Goal: Task Accomplishment & Management: Use online tool/utility

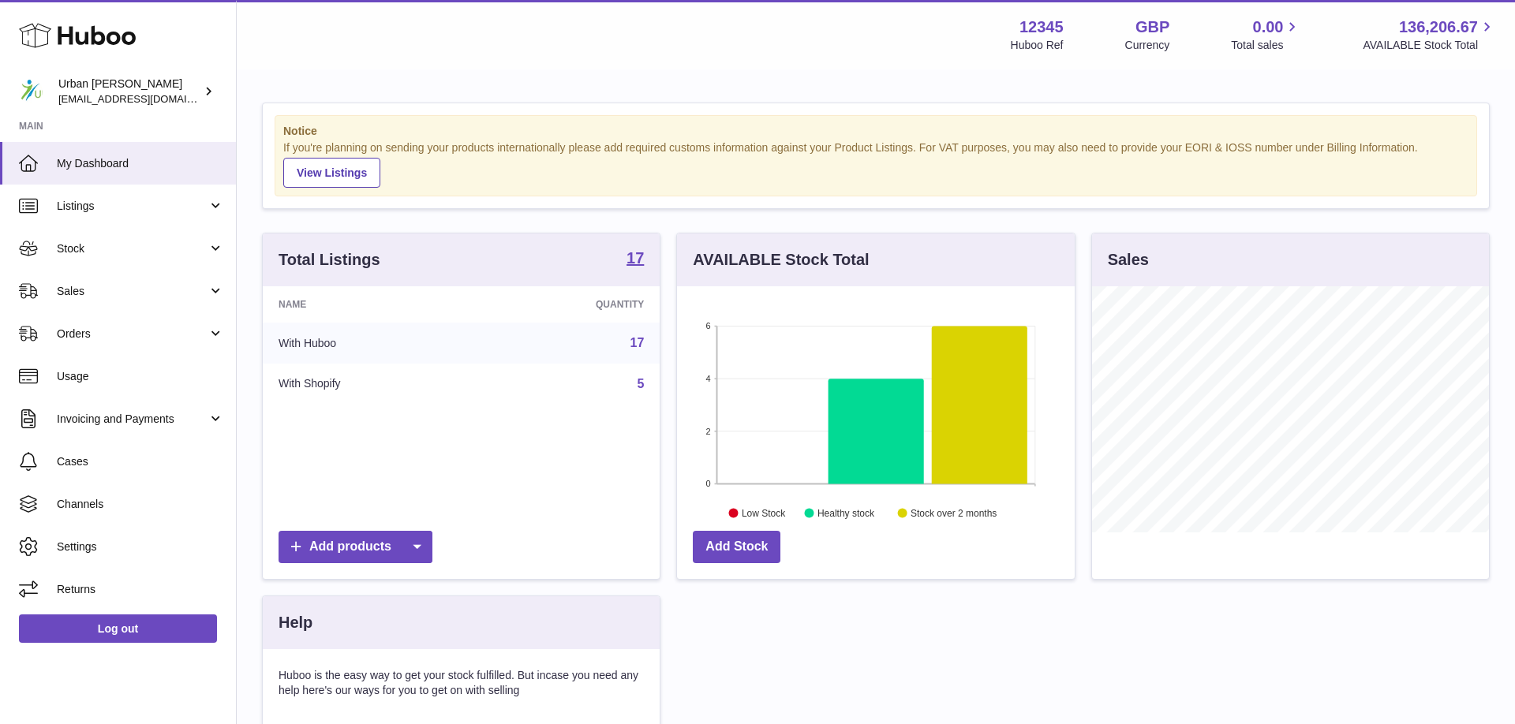
scroll to position [246, 397]
click at [132, 291] on span "Sales" at bounding box center [132, 291] width 151 height 15
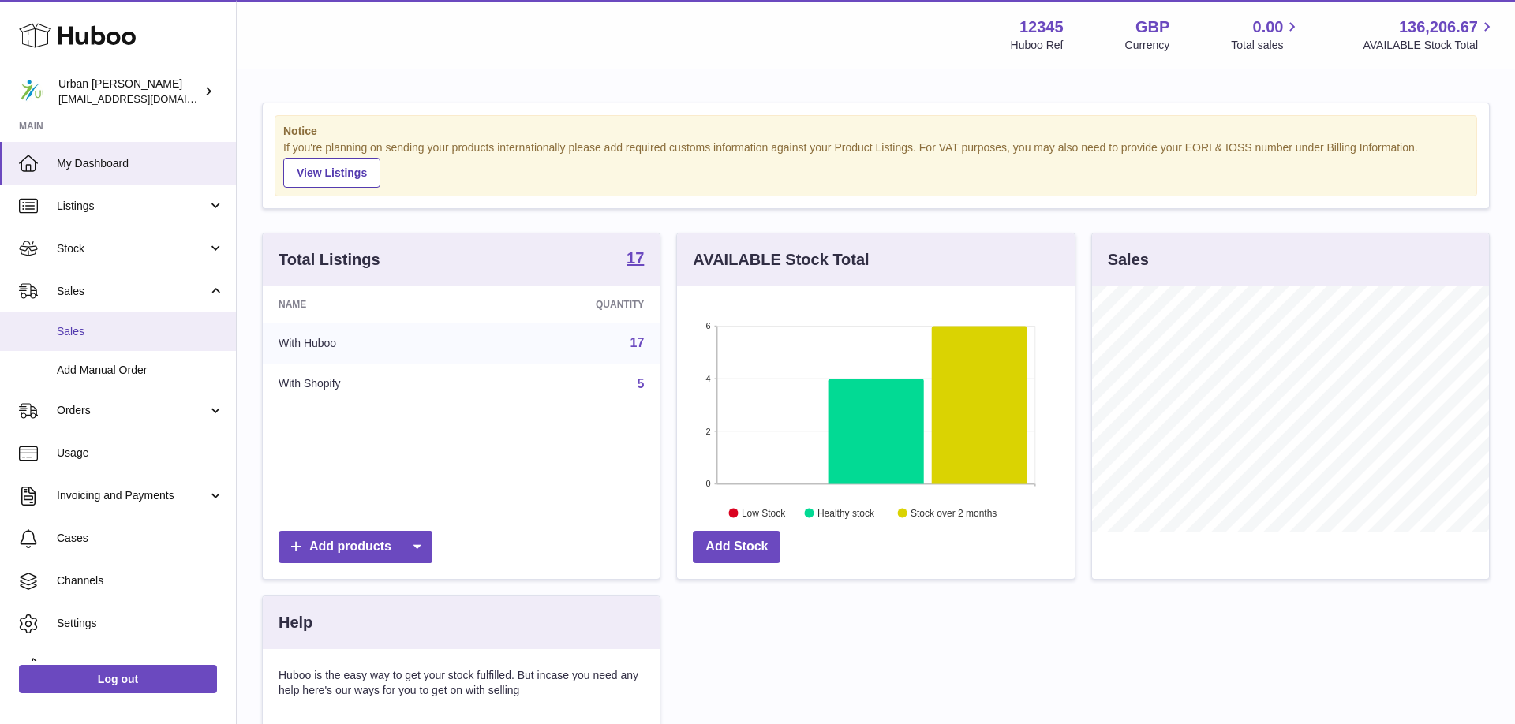
click at [114, 340] on link "Sales" at bounding box center [118, 331] width 236 height 39
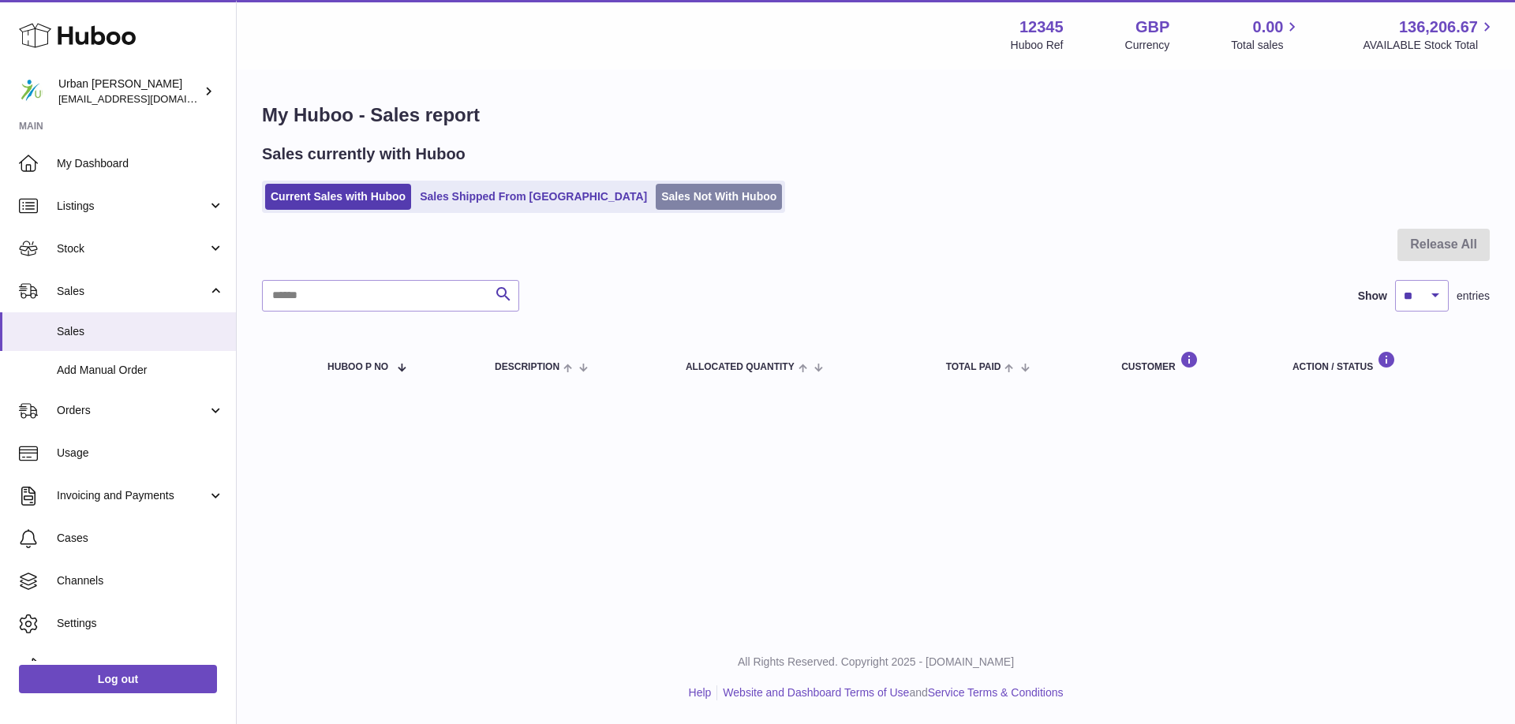
click at [656, 200] on link "Sales Not With Huboo" at bounding box center [719, 197] width 126 height 26
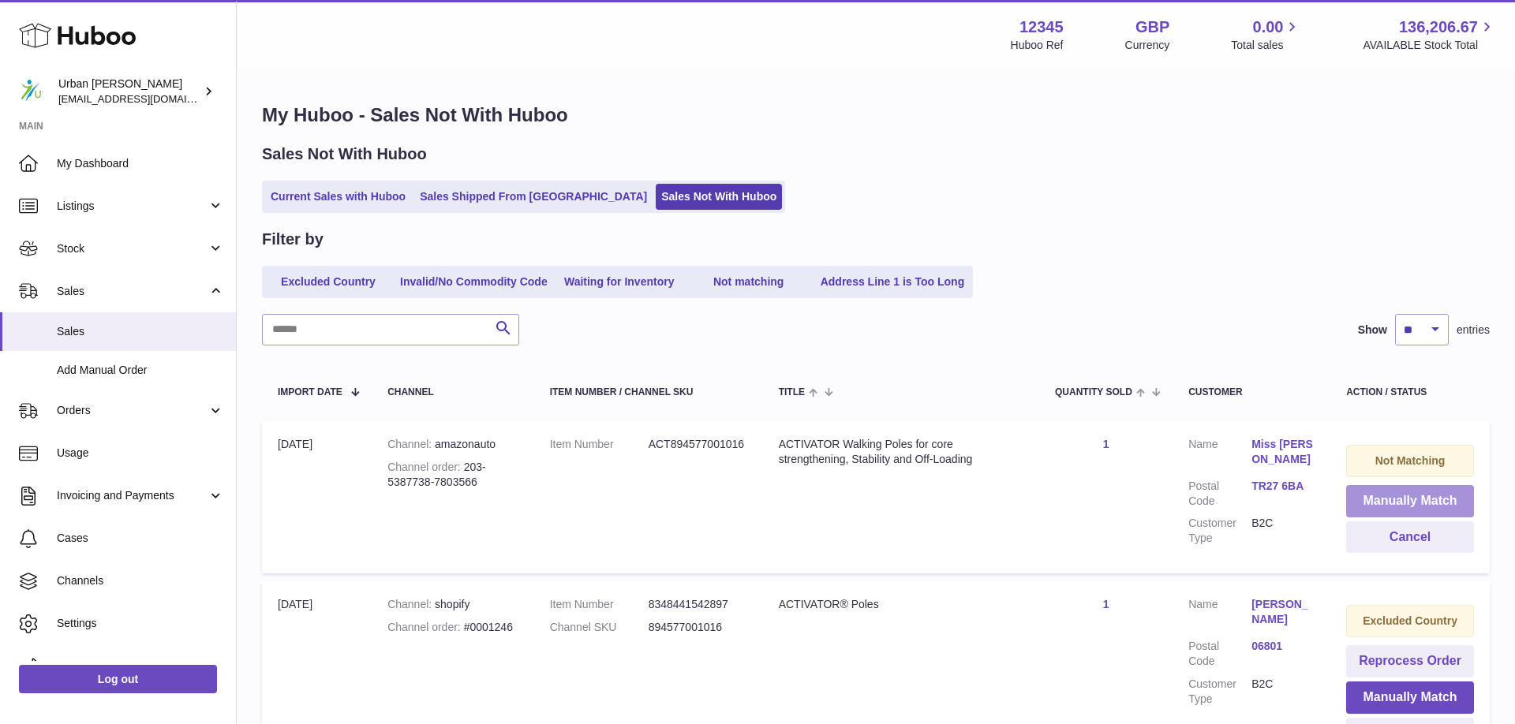
click at [1433, 501] on button "Manually Match" at bounding box center [1410, 501] width 128 height 32
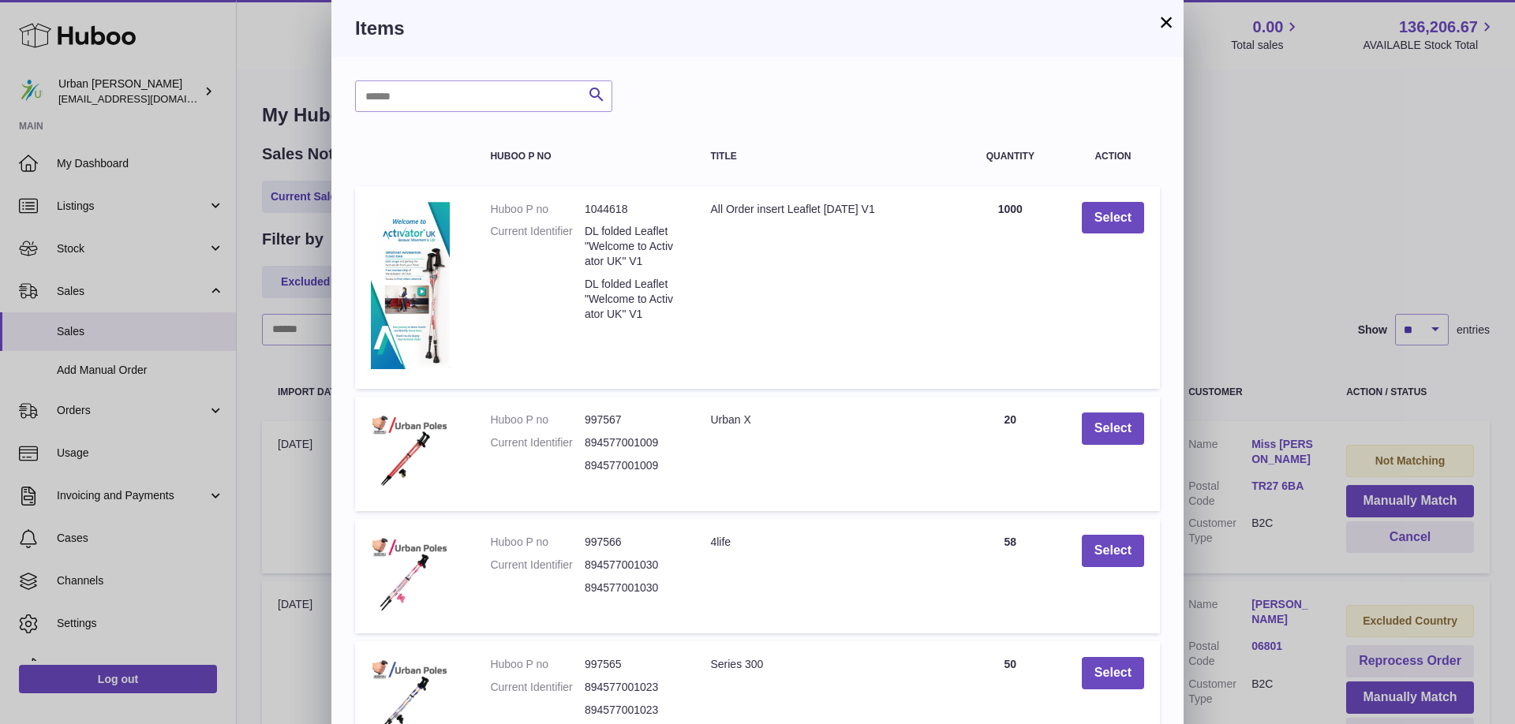
scroll to position [265, 0]
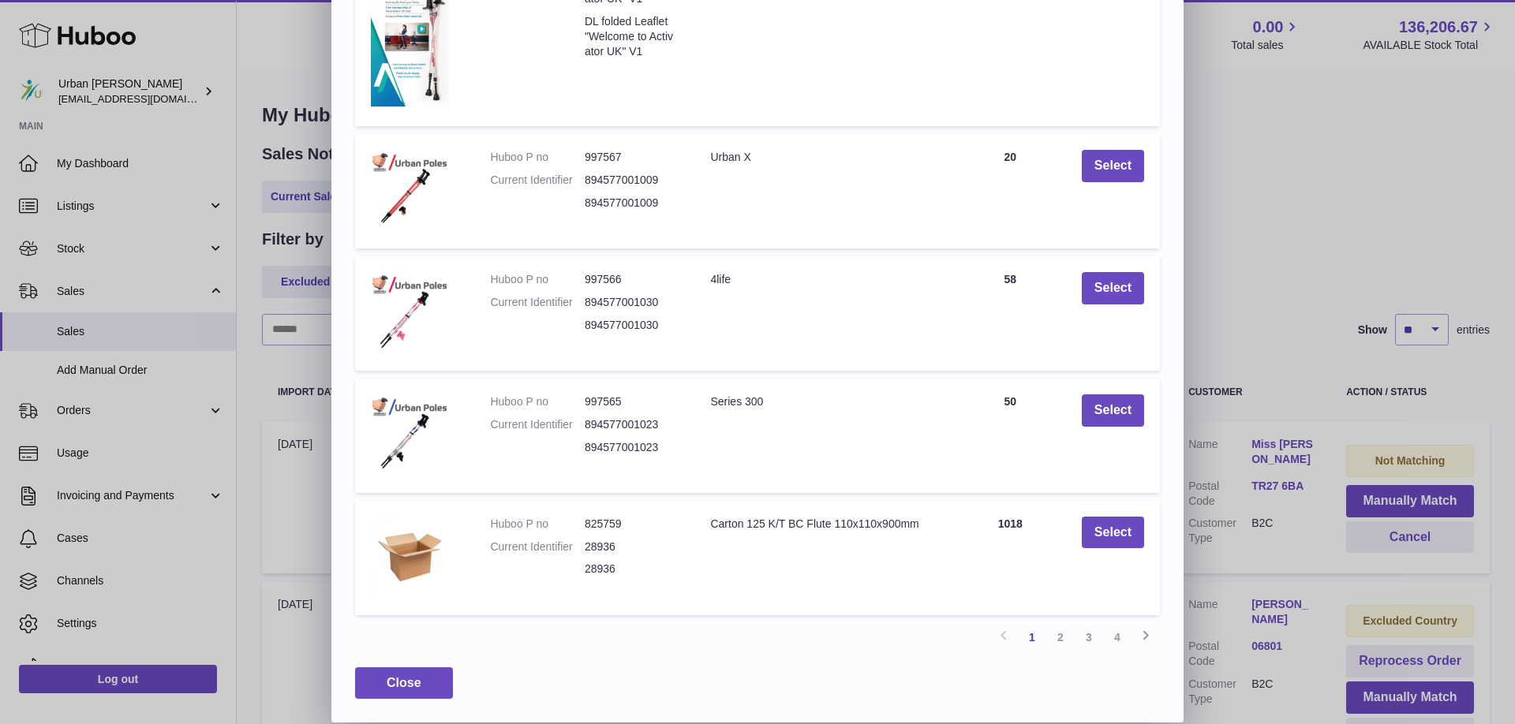
click at [1053, 639] on link "2" at bounding box center [1060, 637] width 28 height 28
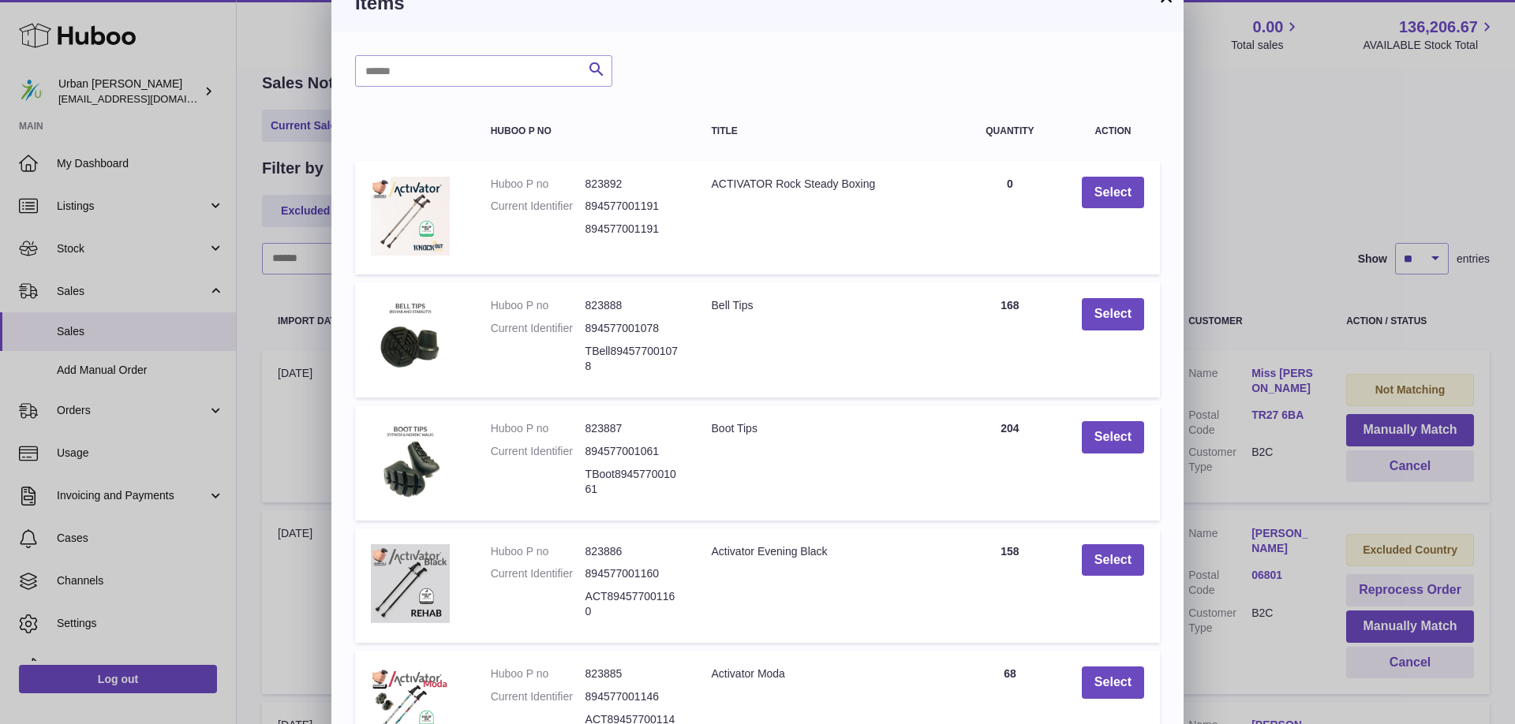
scroll to position [237, 0]
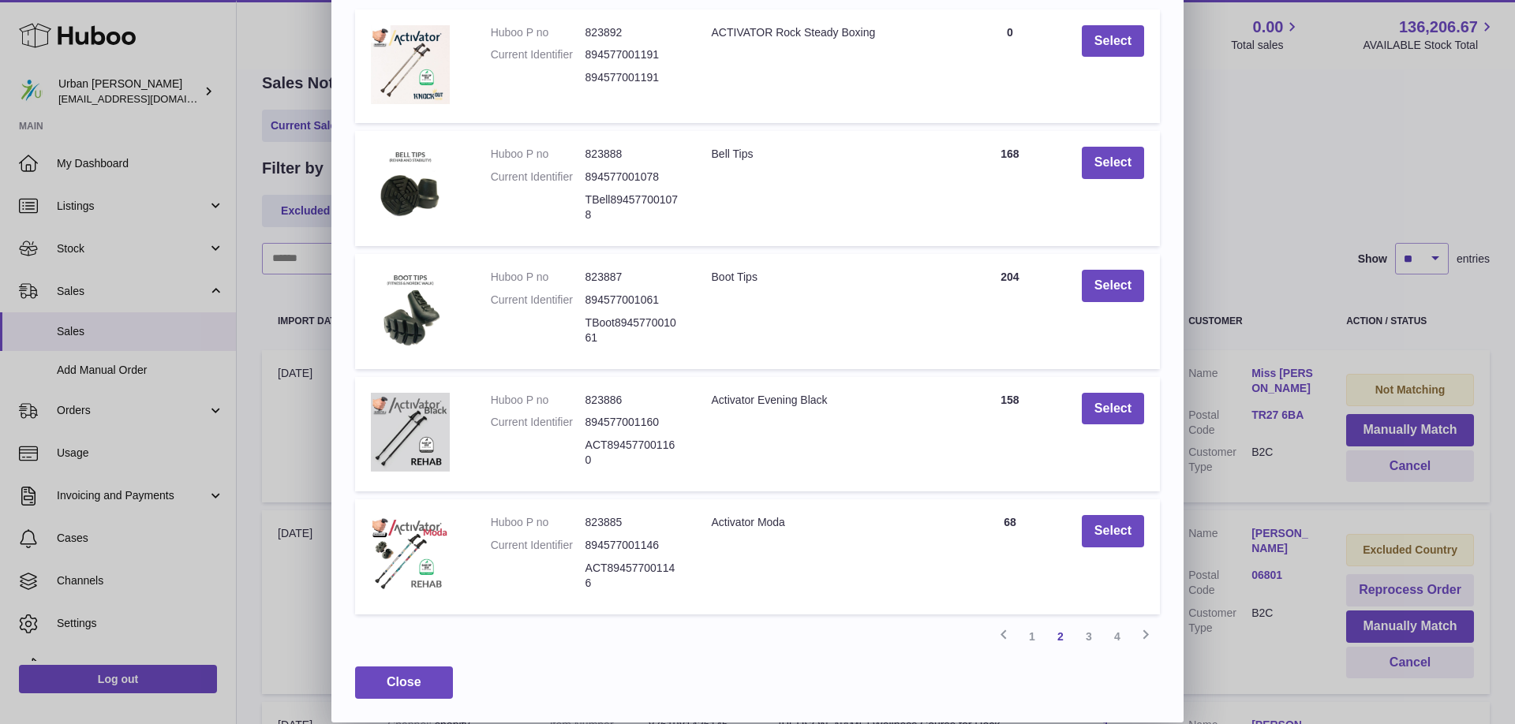
click at [1096, 637] on link "3" at bounding box center [1089, 637] width 28 height 28
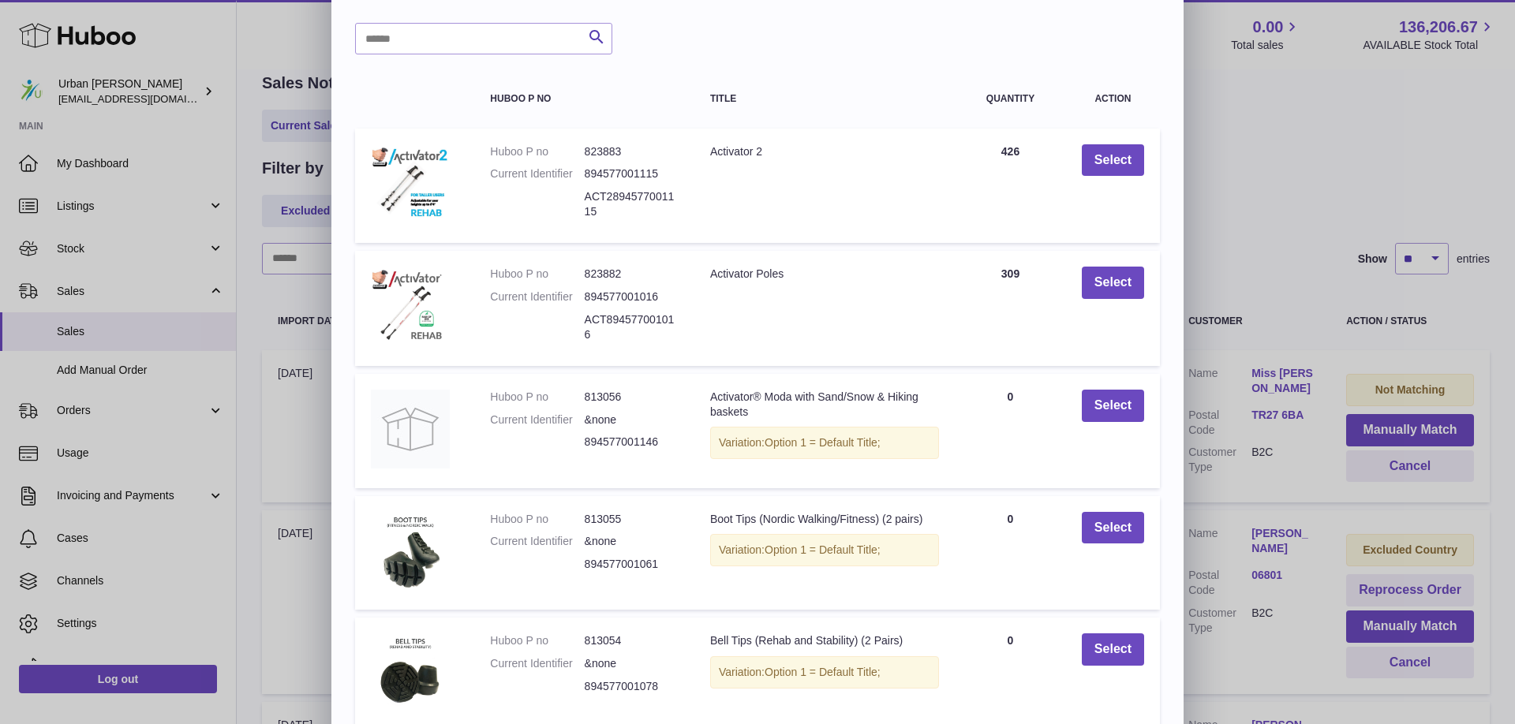
scroll to position [0, 0]
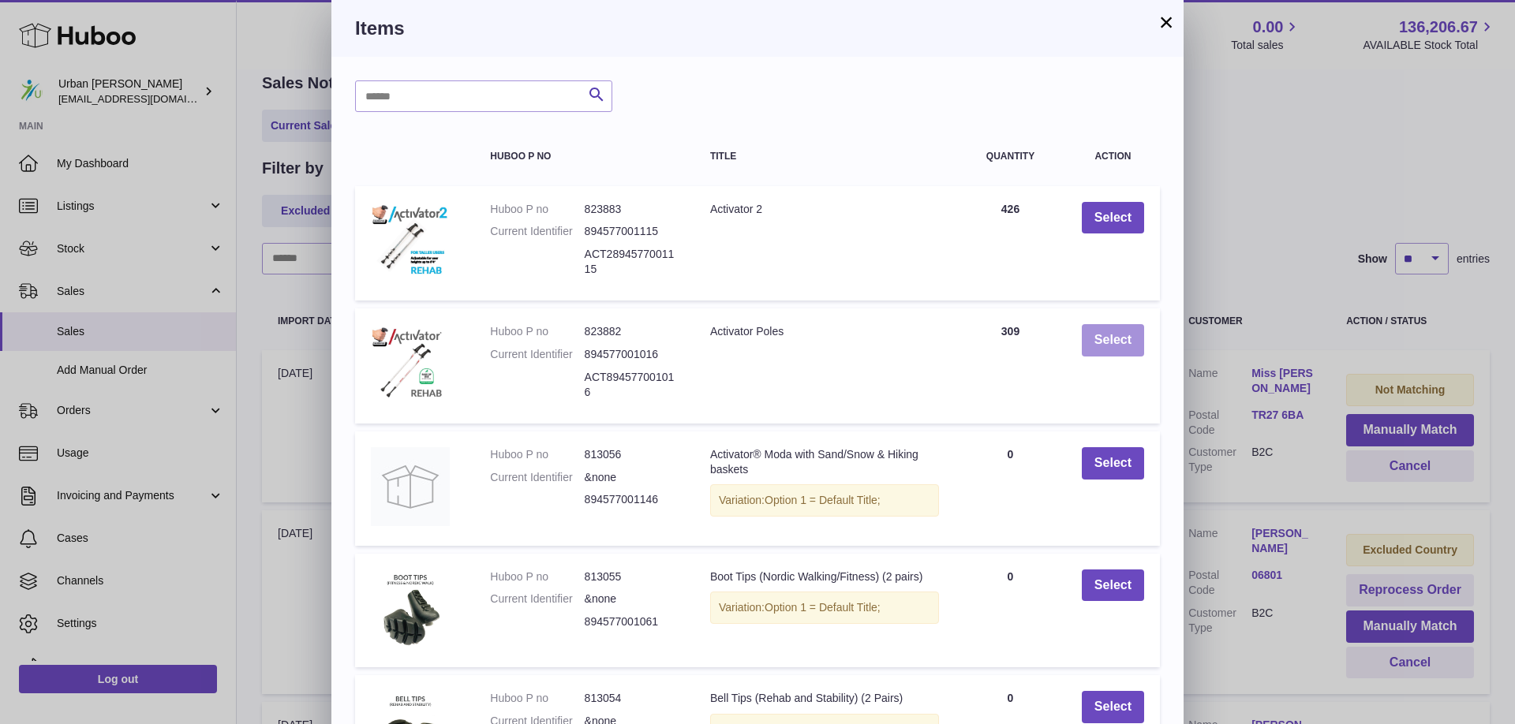
click at [1126, 355] on button "Select" at bounding box center [1113, 340] width 62 height 32
